Goal: Task Accomplishment & Management: Manage account settings

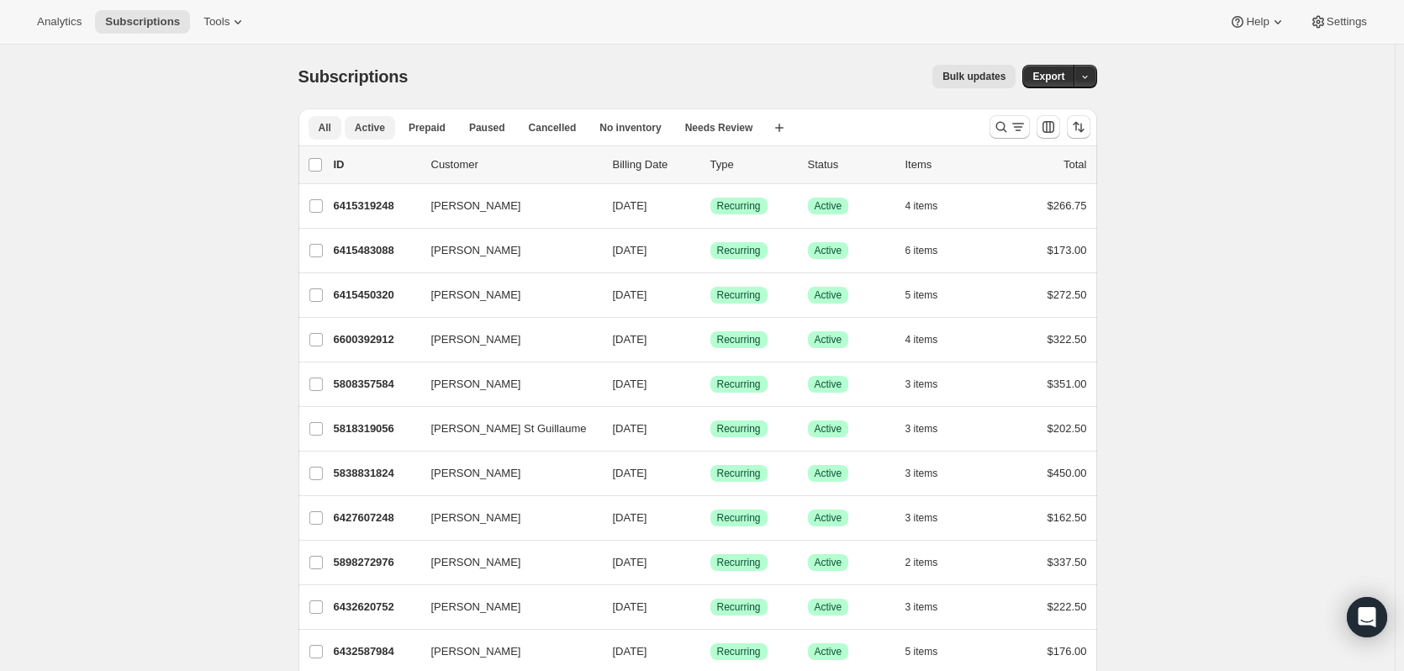
click at [388, 128] on button "Active" at bounding box center [370, 128] width 50 height 24
click at [539, 133] on span "Cancelled" at bounding box center [553, 127] width 48 height 13
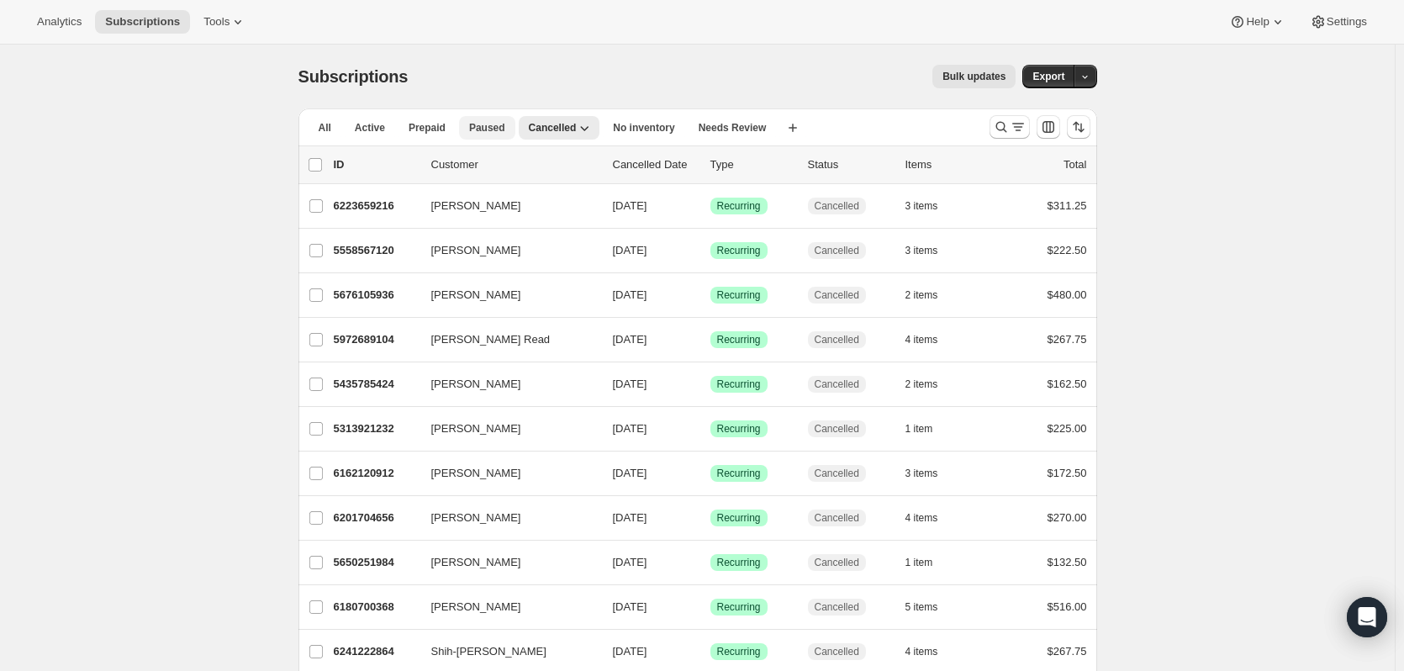
click at [476, 134] on span "Paused" at bounding box center [487, 127] width 36 height 13
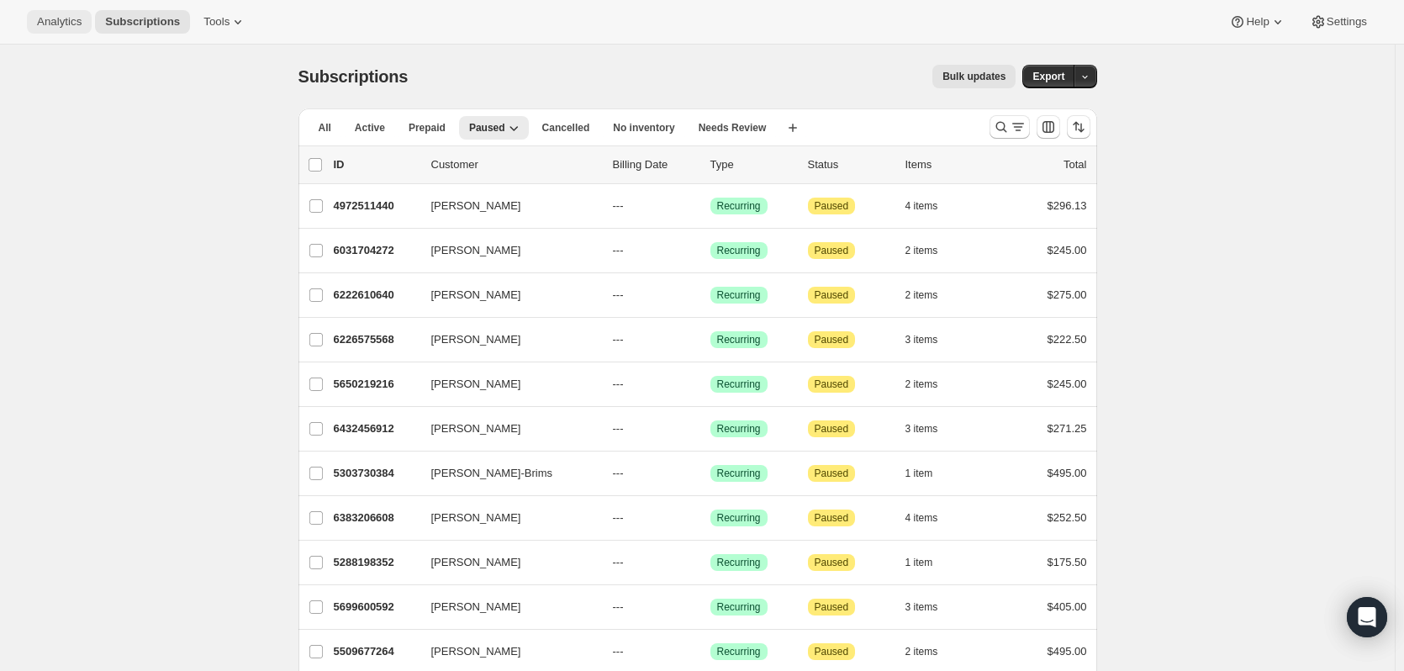
click at [61, 19] on span "Analytics" at bounding box center [59, 21] width 45 height 13
